Goal: Task Accomplishment & Management: Use online tool/utility

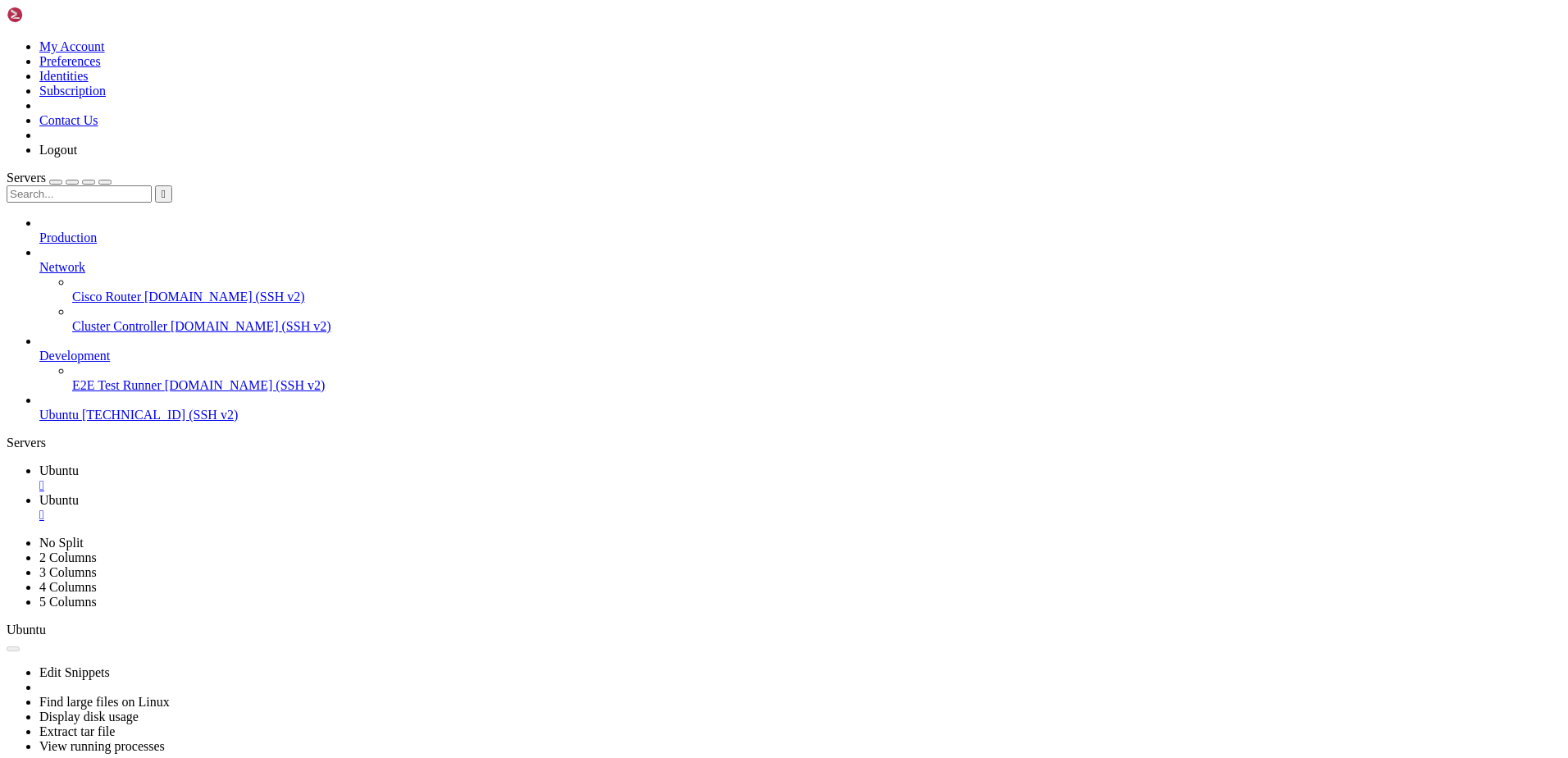
scroll to position [237, 0]
click at [40, 231] on icon at bounding box center [40, 231] width 0 height 0
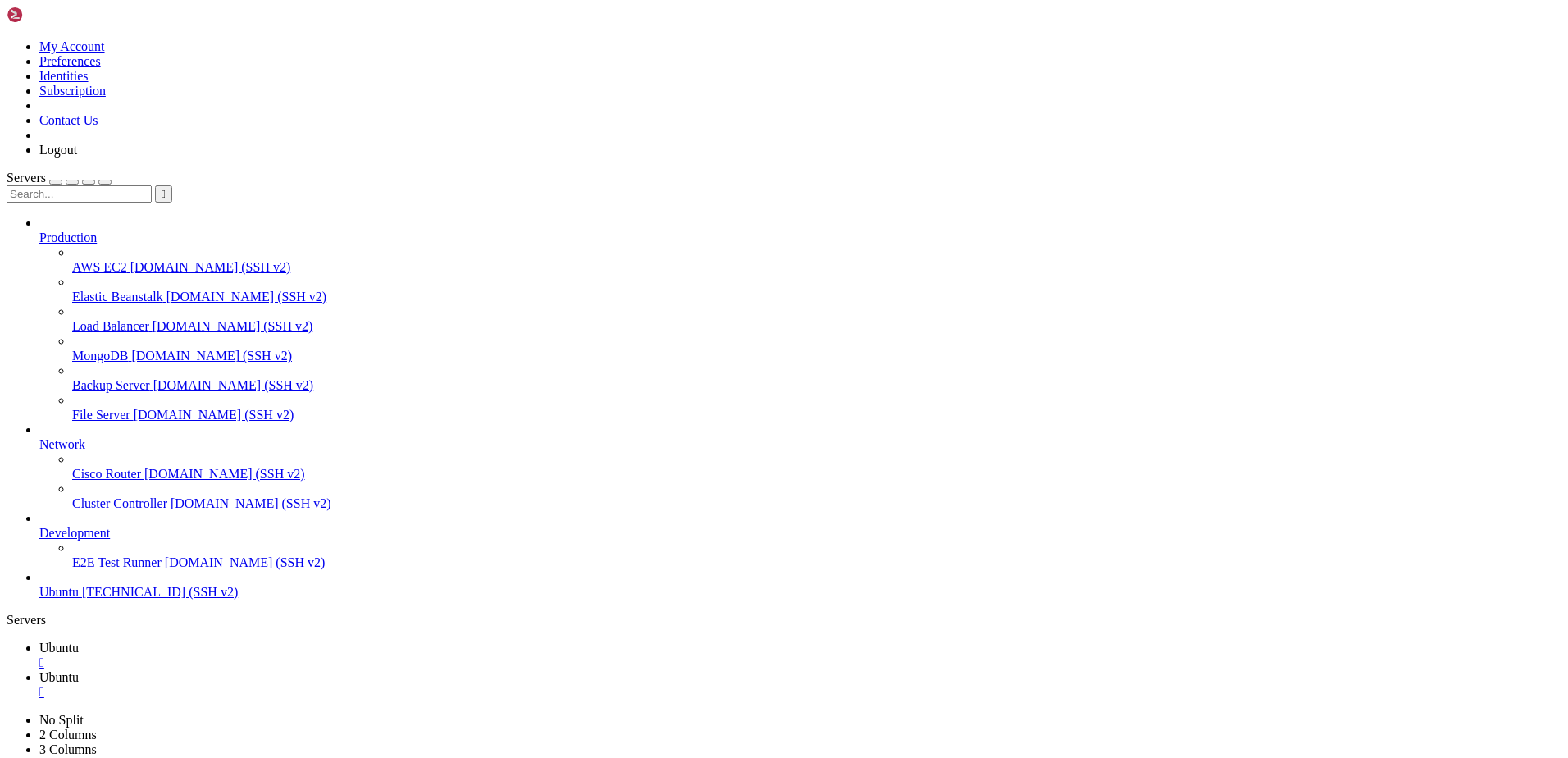
click at [73, 599] on span "Ubuntu" at bounding box center [59, 591] width 40 height 14
click at [7, 713] on link at bounding box center [7, 713] width 0 height 0
click at [79, 599] on span "Ubuntu" at bounding box center [59, 591] width 40 height 14
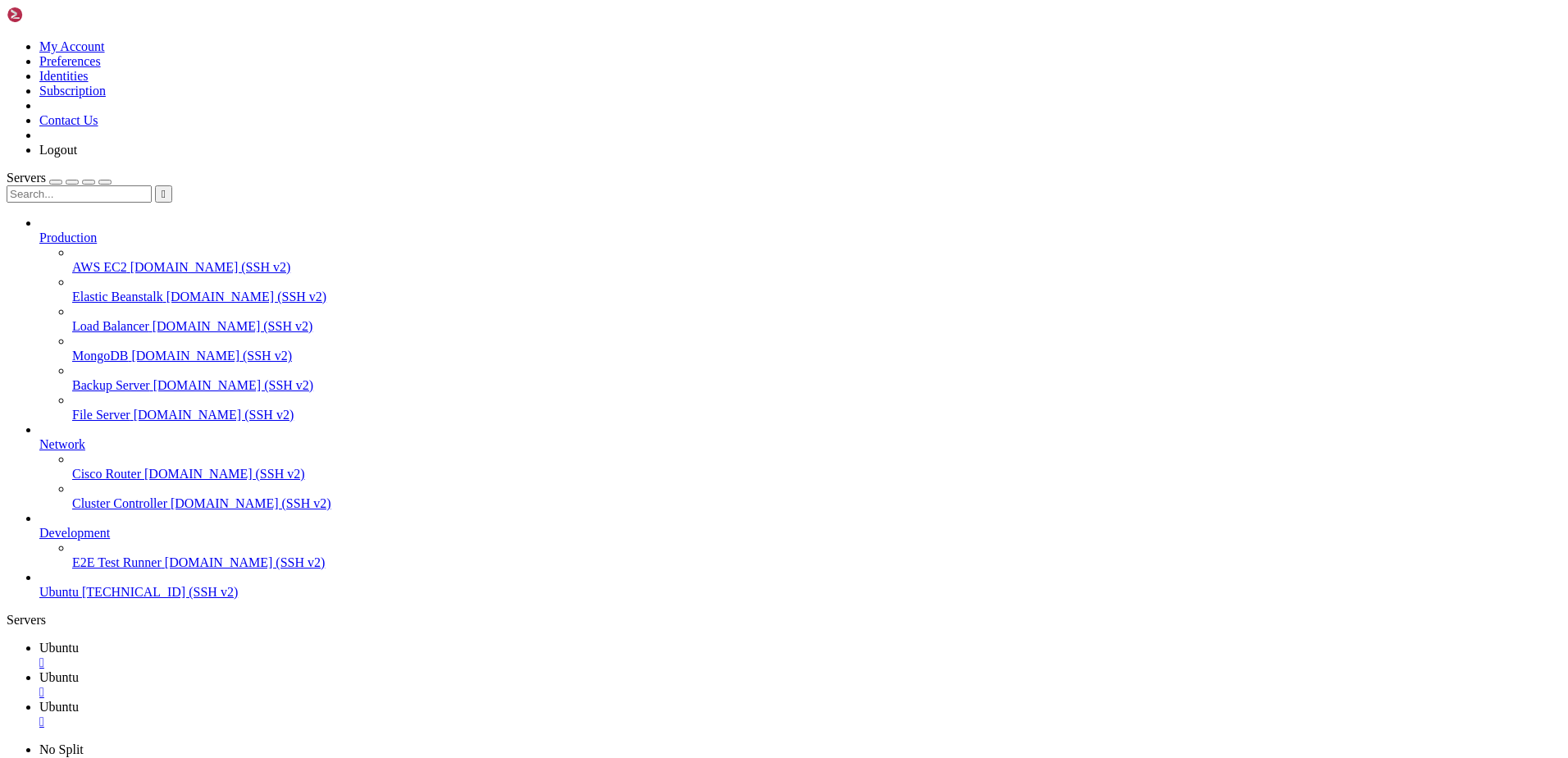
drag, startPoint x: 92, startPoint y: 2069, endPoint x: 243, endPoint y: 2079, distance: 151.3
drag, startPoint x: 86, startPoint y: 2071, endPoint x: 174, endPoint y: 2067, distance: 88.1
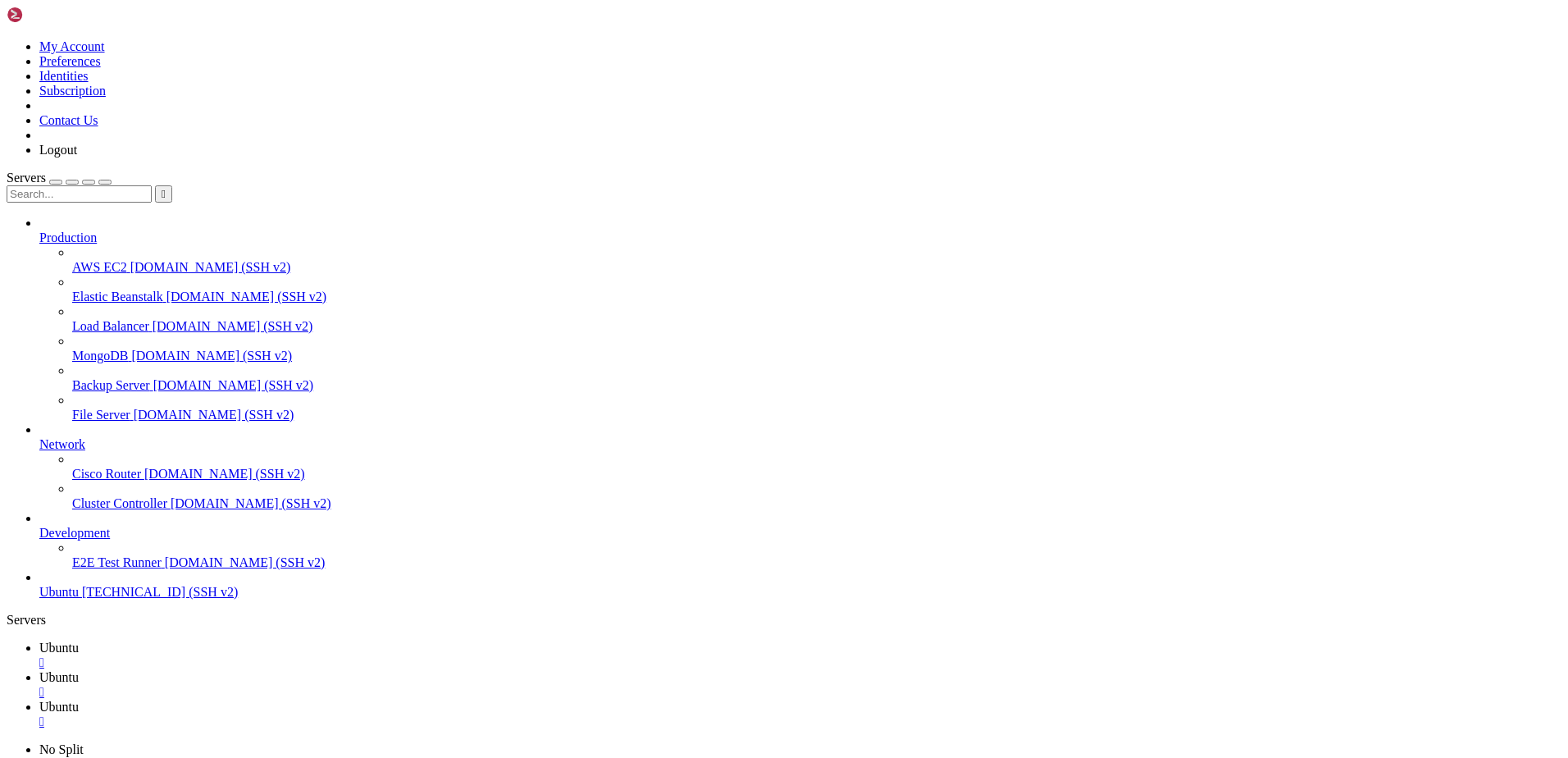
drag, startPoint x: 173, startPoint y: 2067, endPoint x: 94, endPoint y: 2064, distance: 79.1
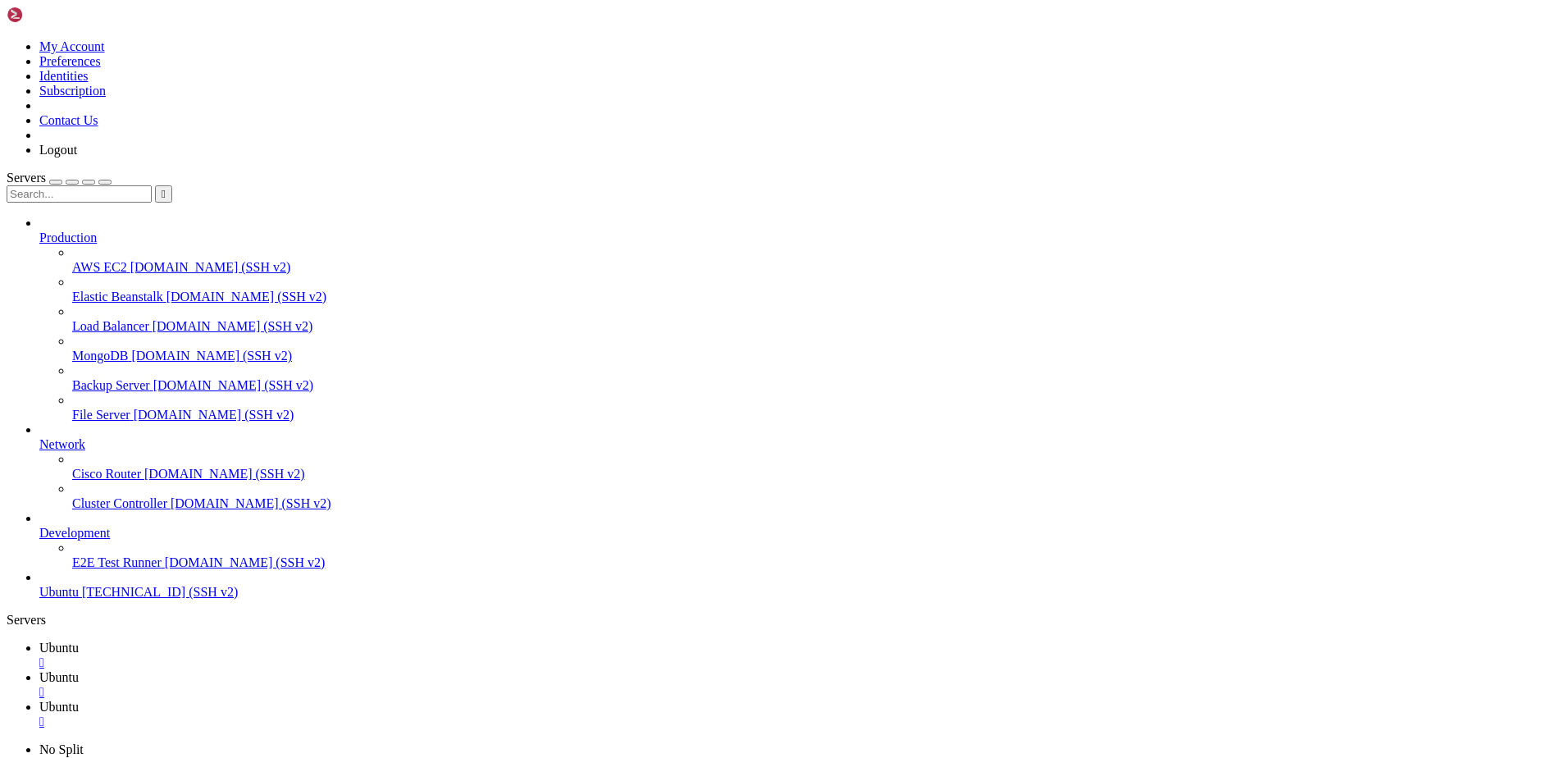
scroll to position [98, 0]
drag, startPoint x: 77, startPoint y: 2458, endPoint x: 156, endPoint y: 2460, distance: 79.0
copy x-row "[TECHNICAL_ID]"
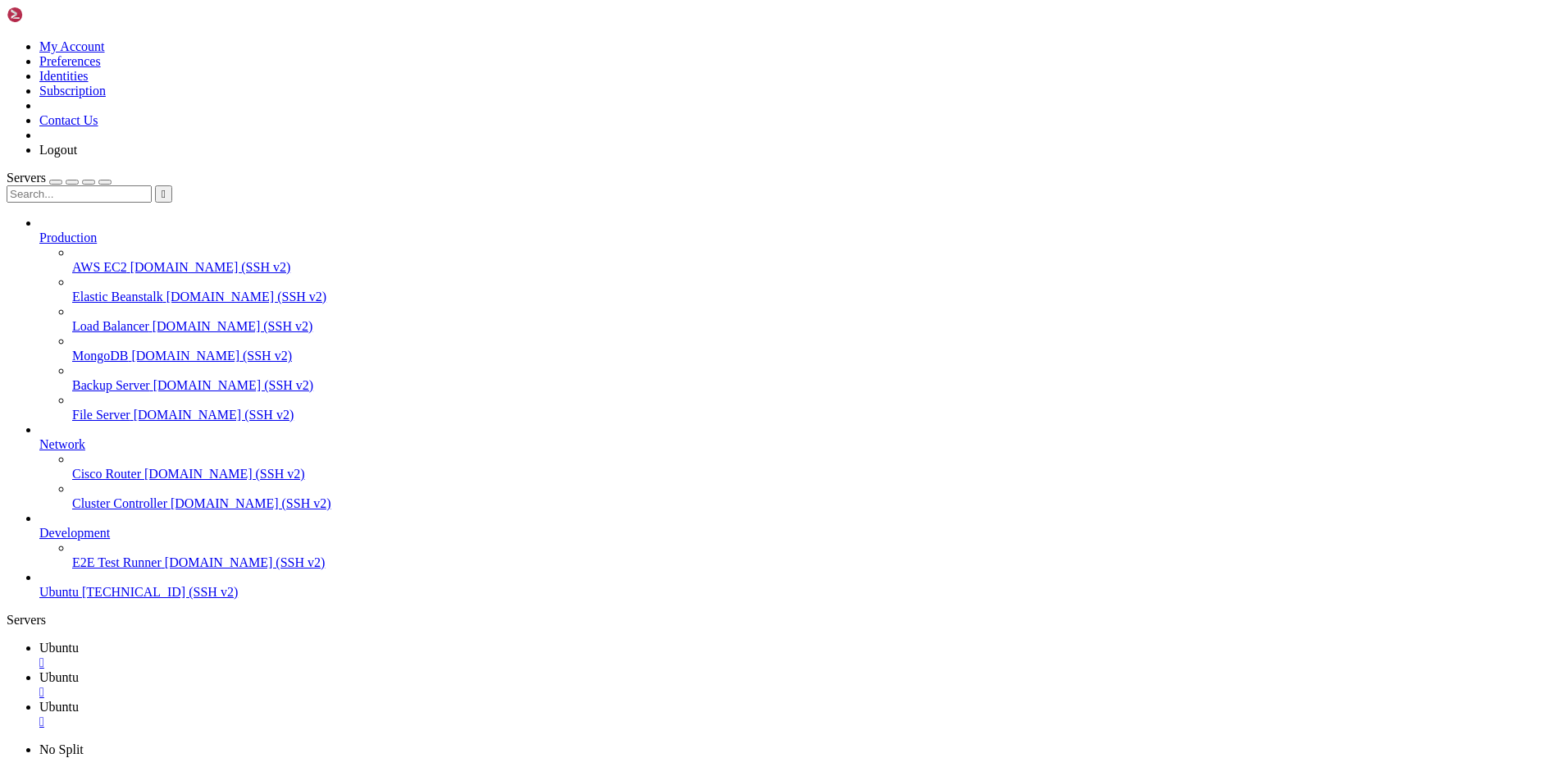
drag, startPoint x: 35, startPoint y: 2560, endPoint x: 86, endPoint y: 2744, distance: 190.9
